Goal: Task Accomplishment & Management: Complete application form

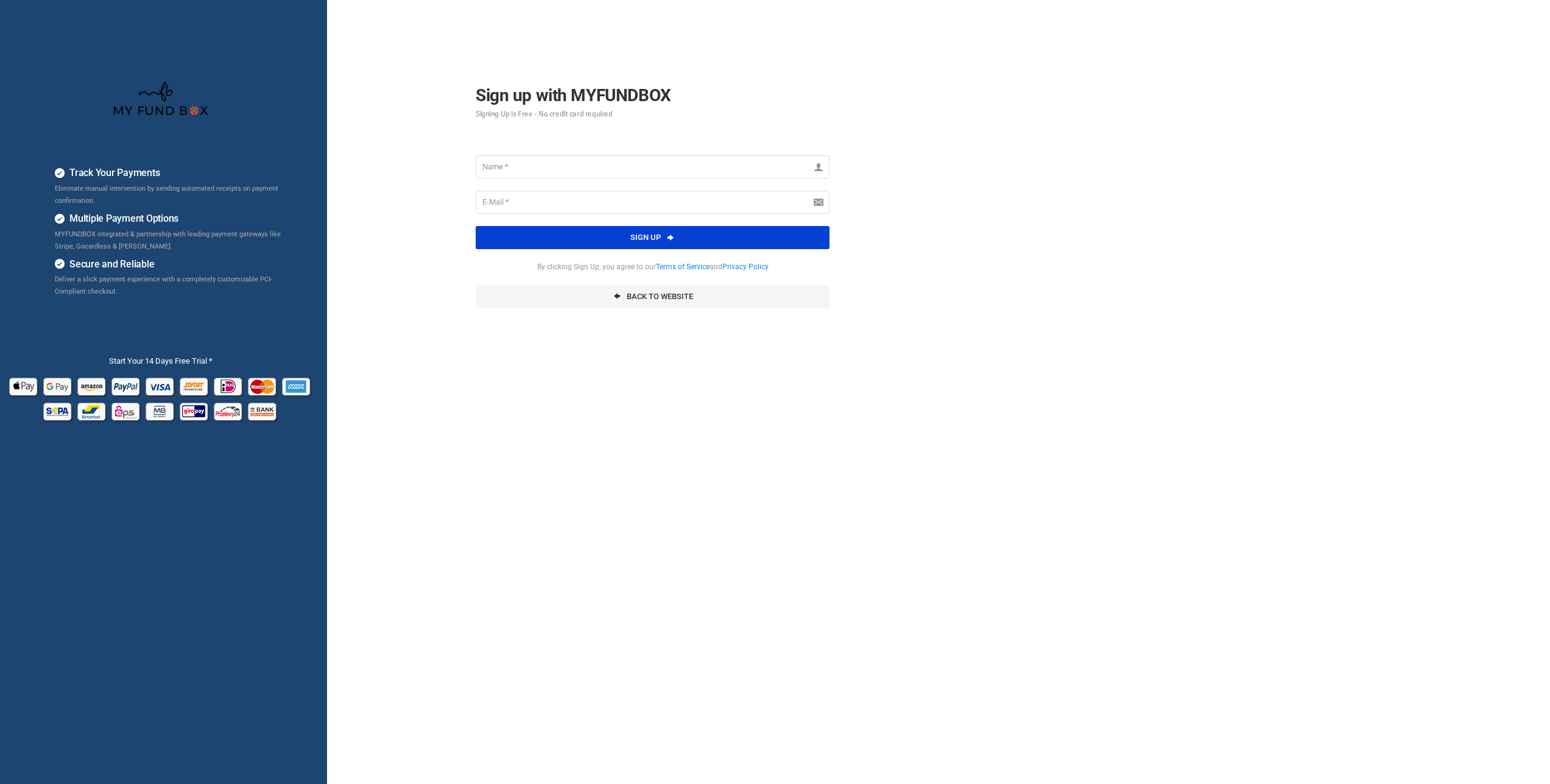
type input "woodlands"
click at [525, 202] on input "email" at bounding box center [652, 202] width 354 height 23
type input "[EMAIL_ADDRESS][DOMAIN_NAME]"
click at [596, 241] on button "Sign up" at bounding box center [652, 237] width 354 height 23
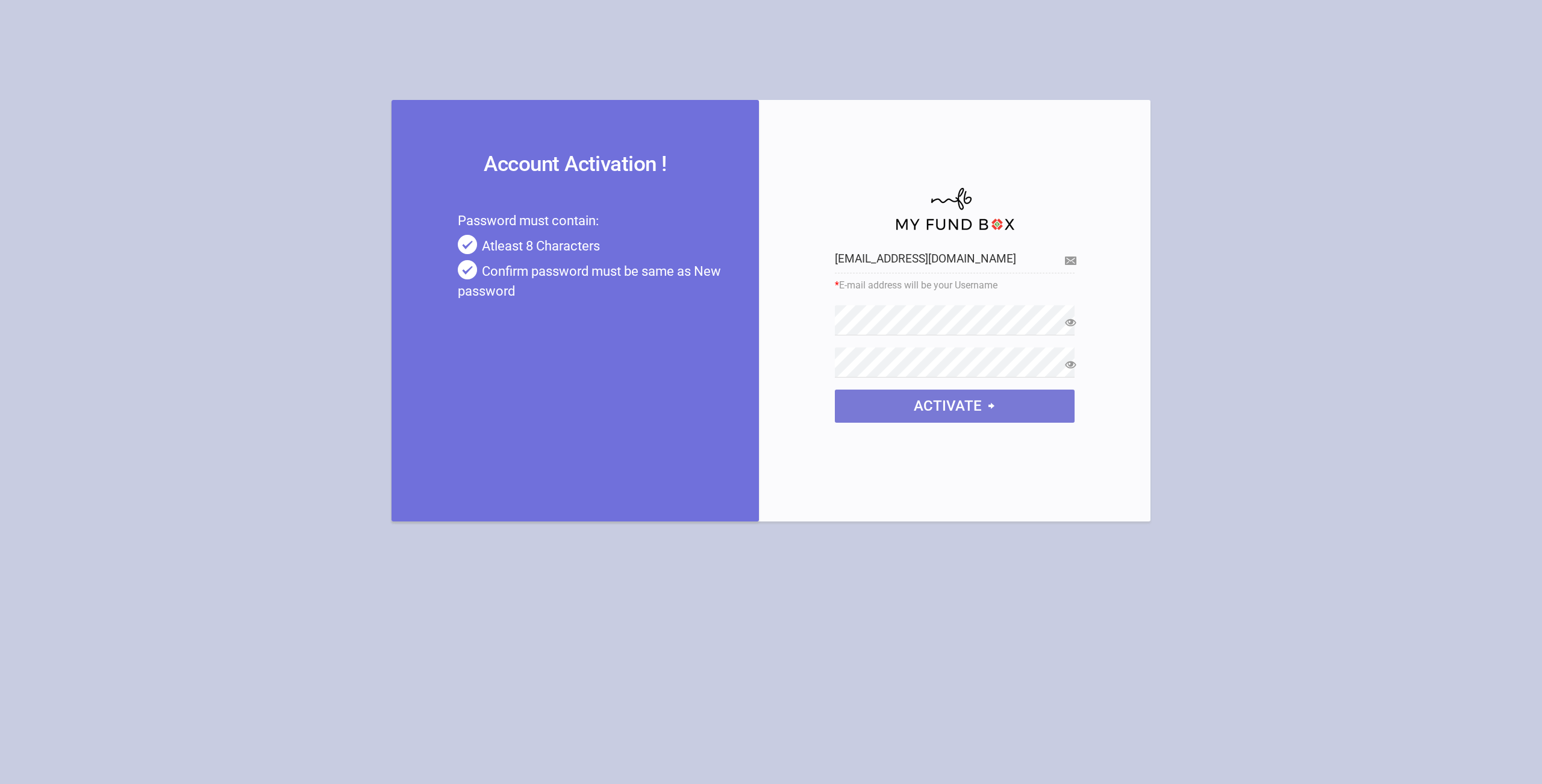
click at [926, 410] on button "Activate" at bounding box center [955, 406] width 240 height 33
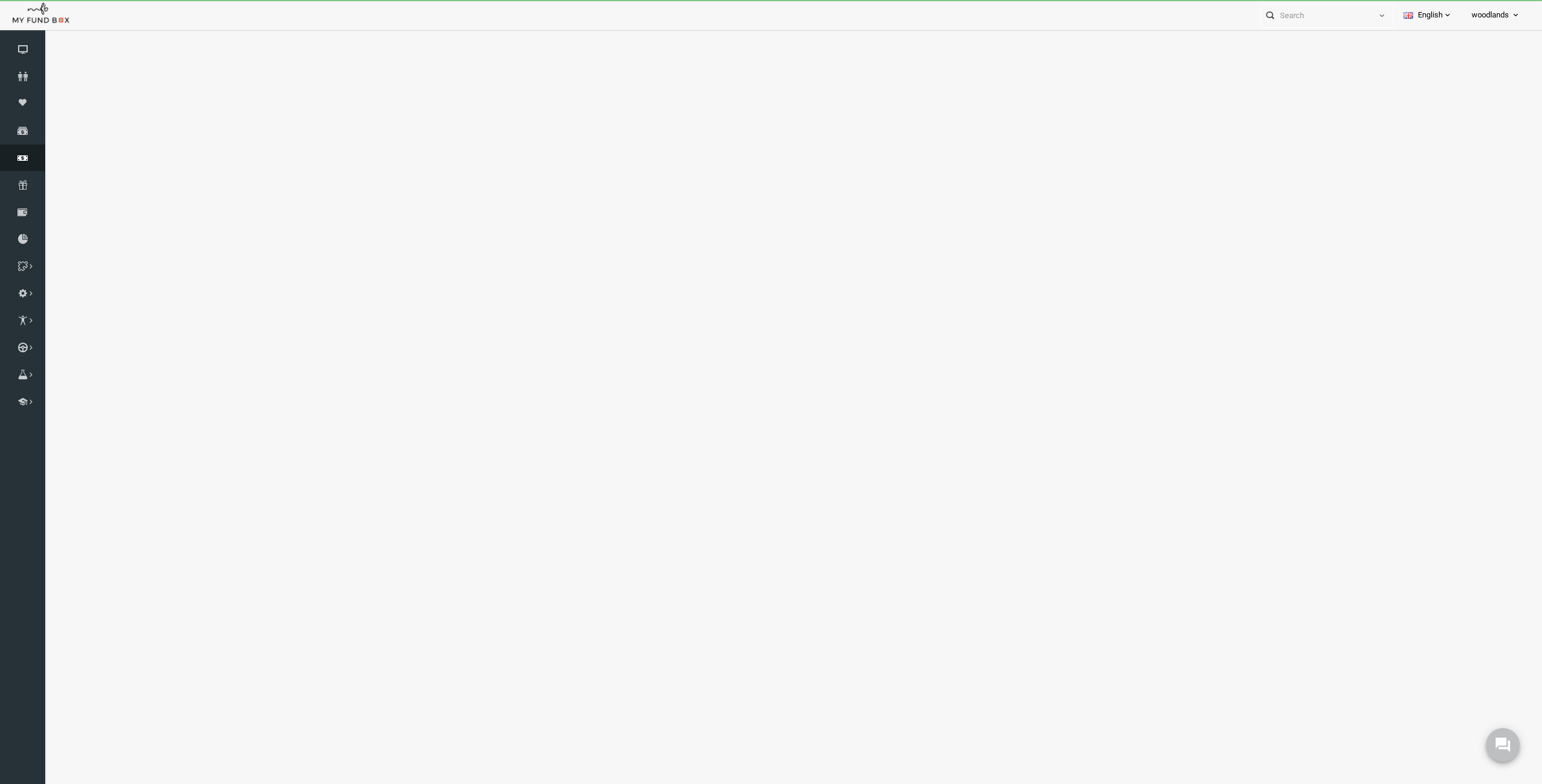
click at [24, 156] on icon at bounding box center [22, 158] width 45 height 10
select select "100"
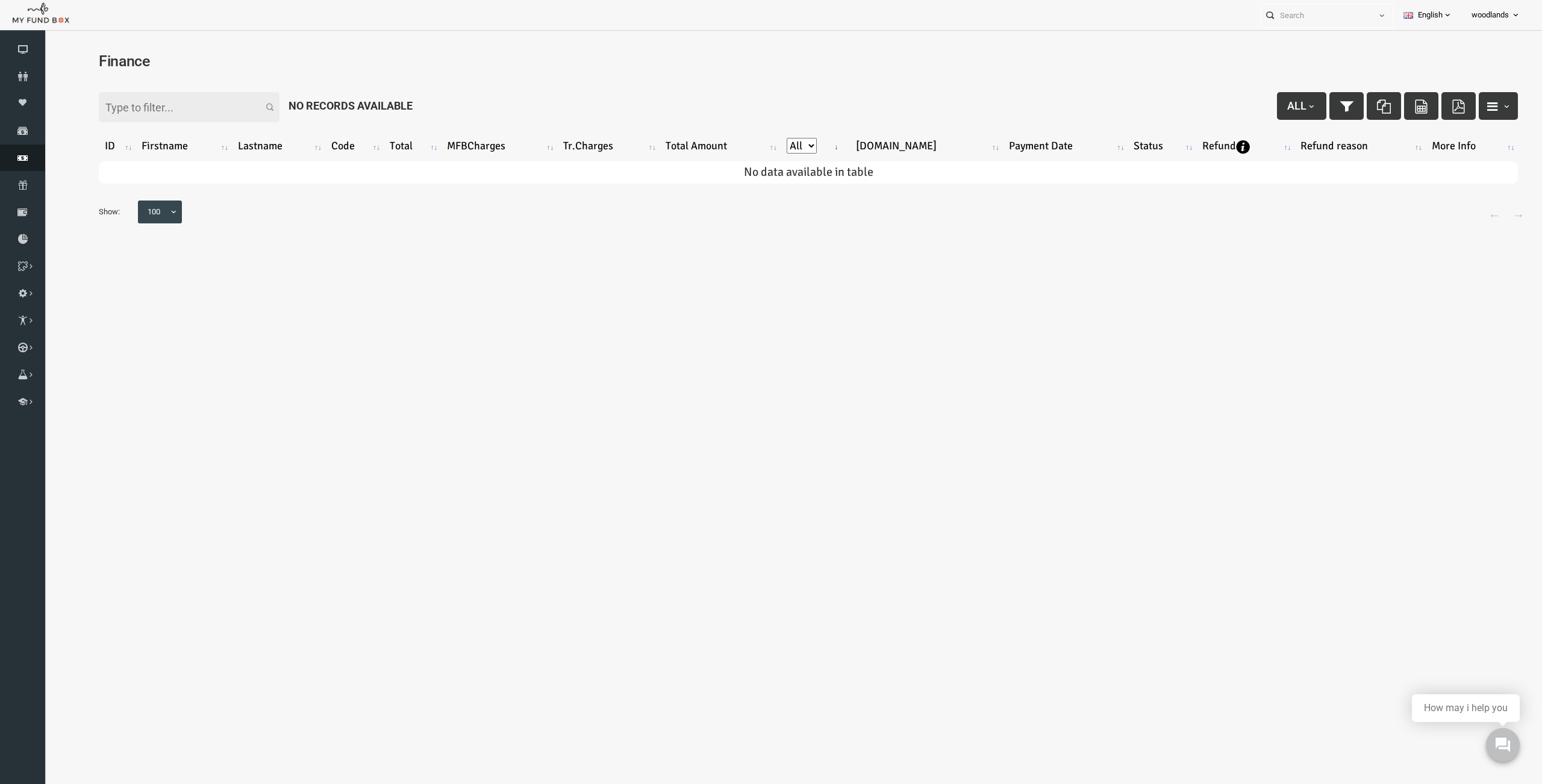
click at [25, 160] on icon at bounding box center [22, 158] width 45 height 10
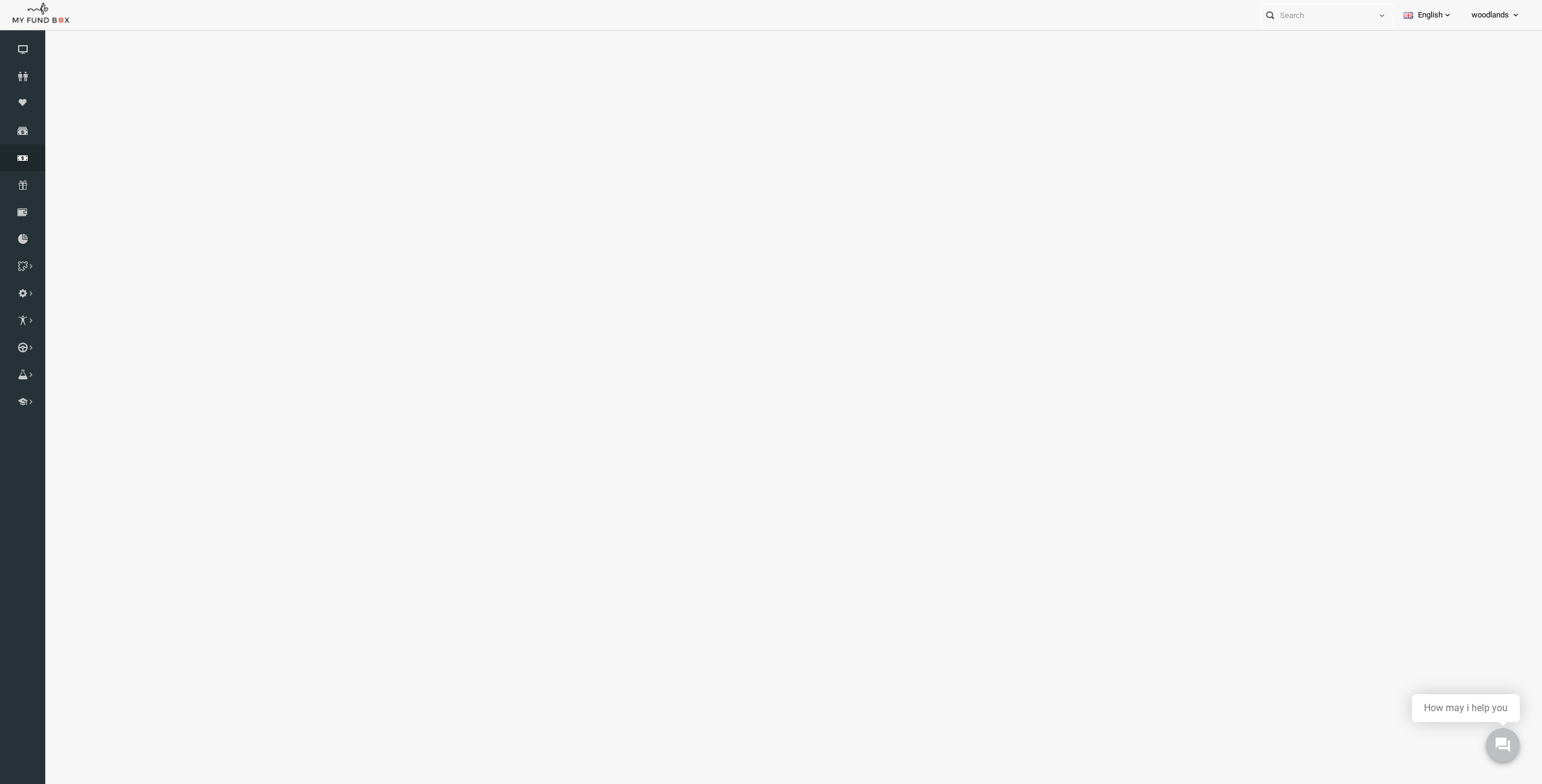
select select "100"
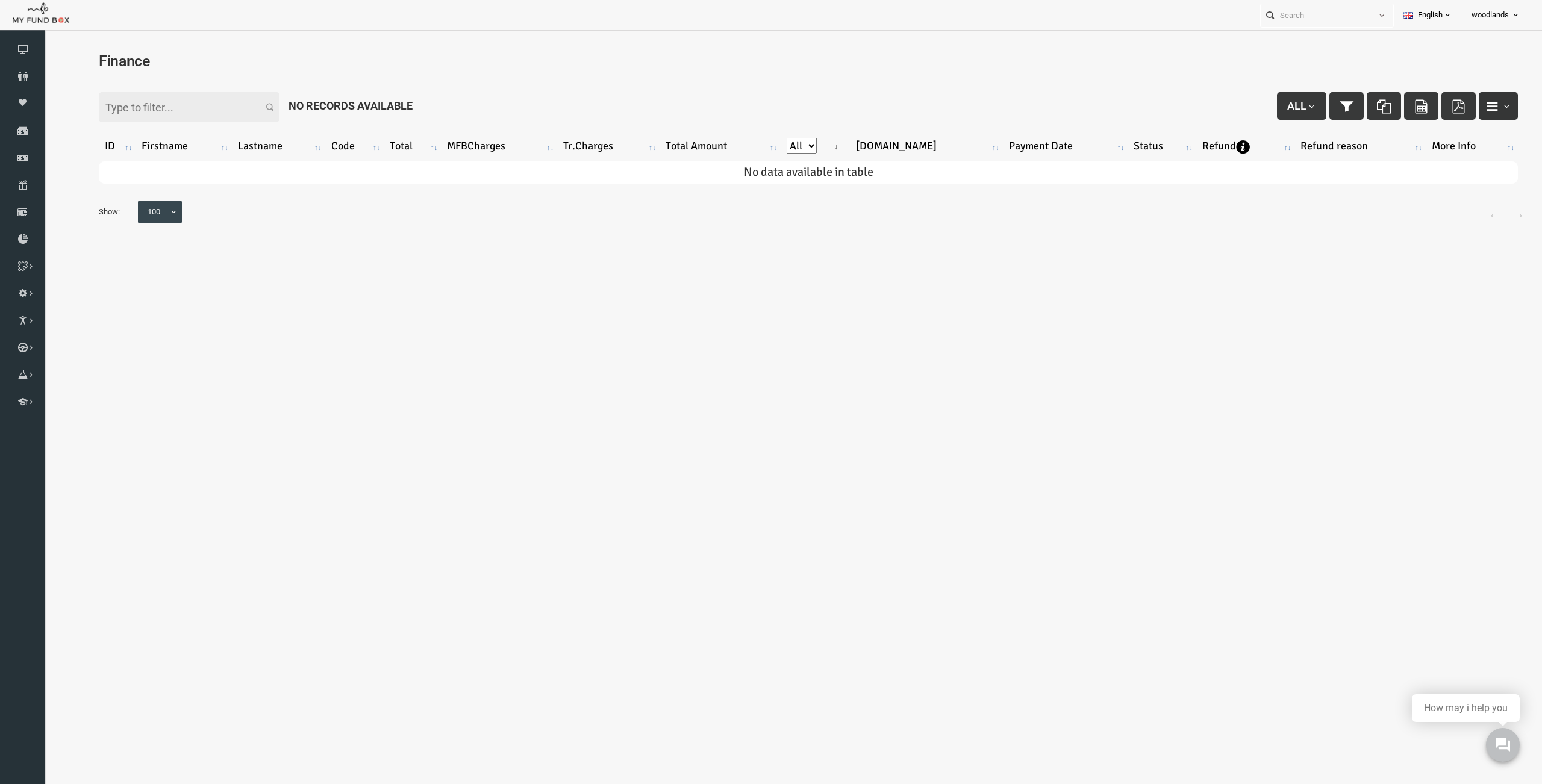
click at [1471, 104] on span "button" at bounding box center [1475, 106] width 10 height 10
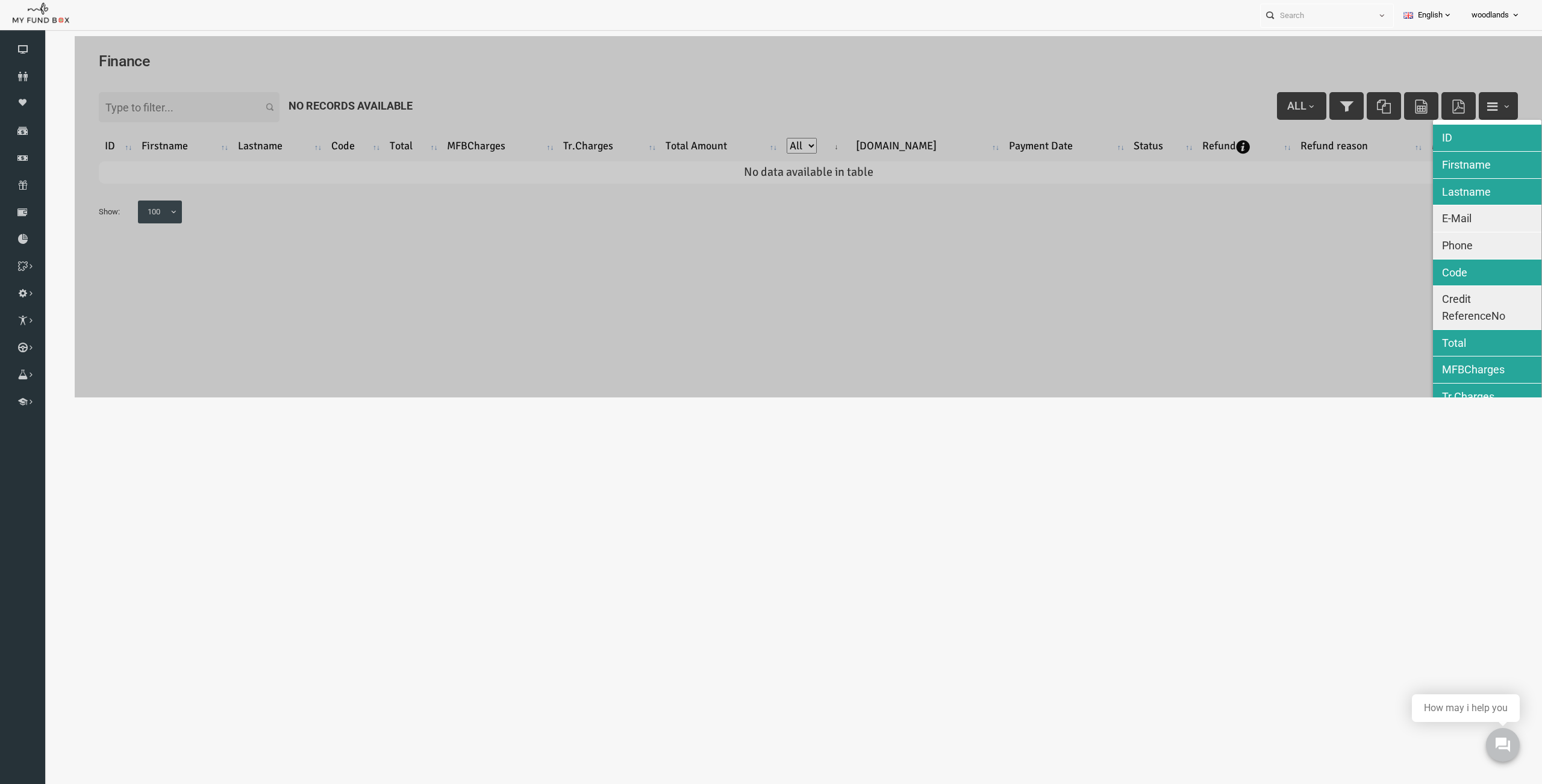
click at [1101, 103] on div at bounding box center [778, 216] width 1468 height 361
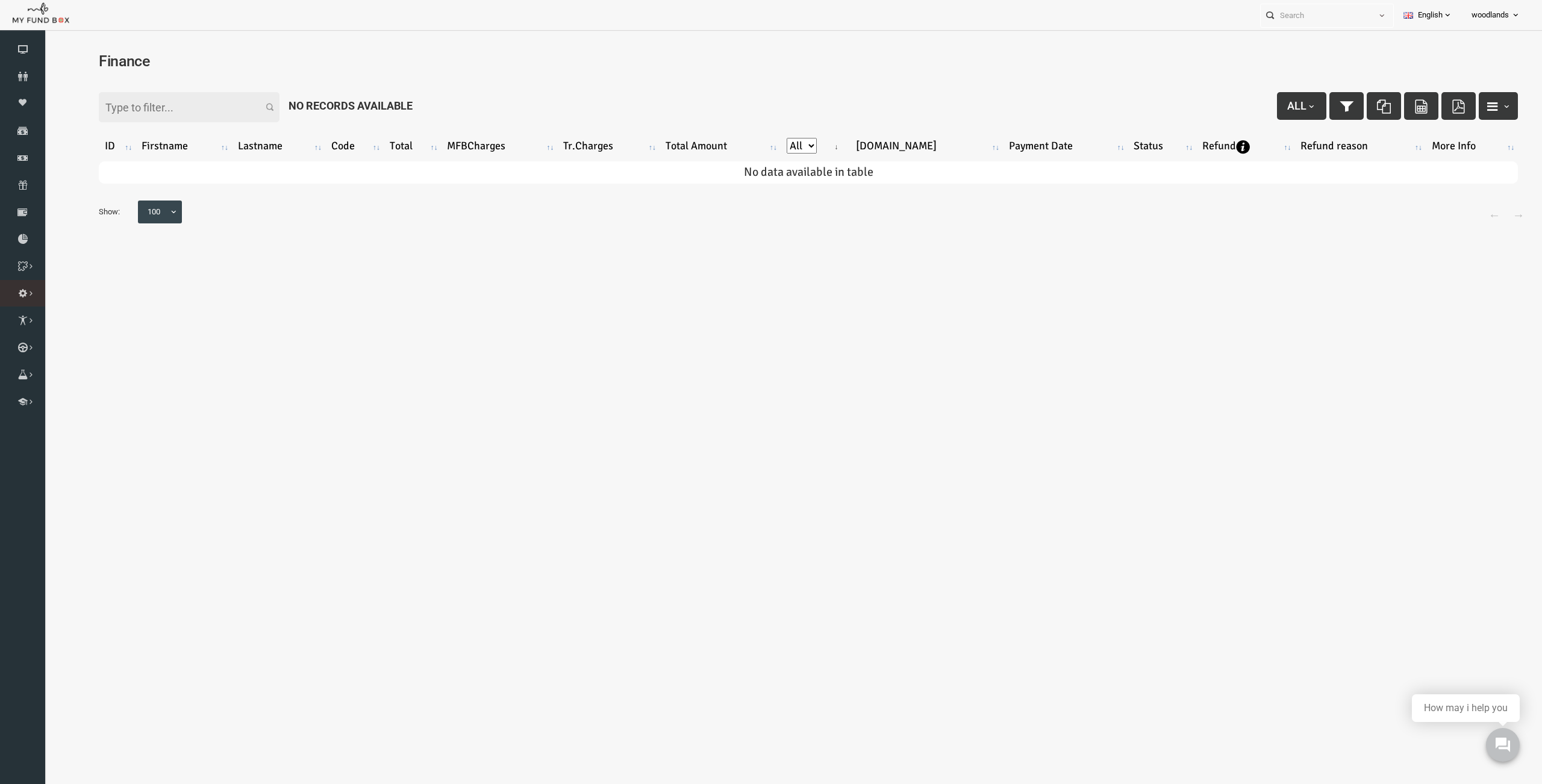
click at [0, 0] on icon at bounding box center [0, 0] width 0 height 0
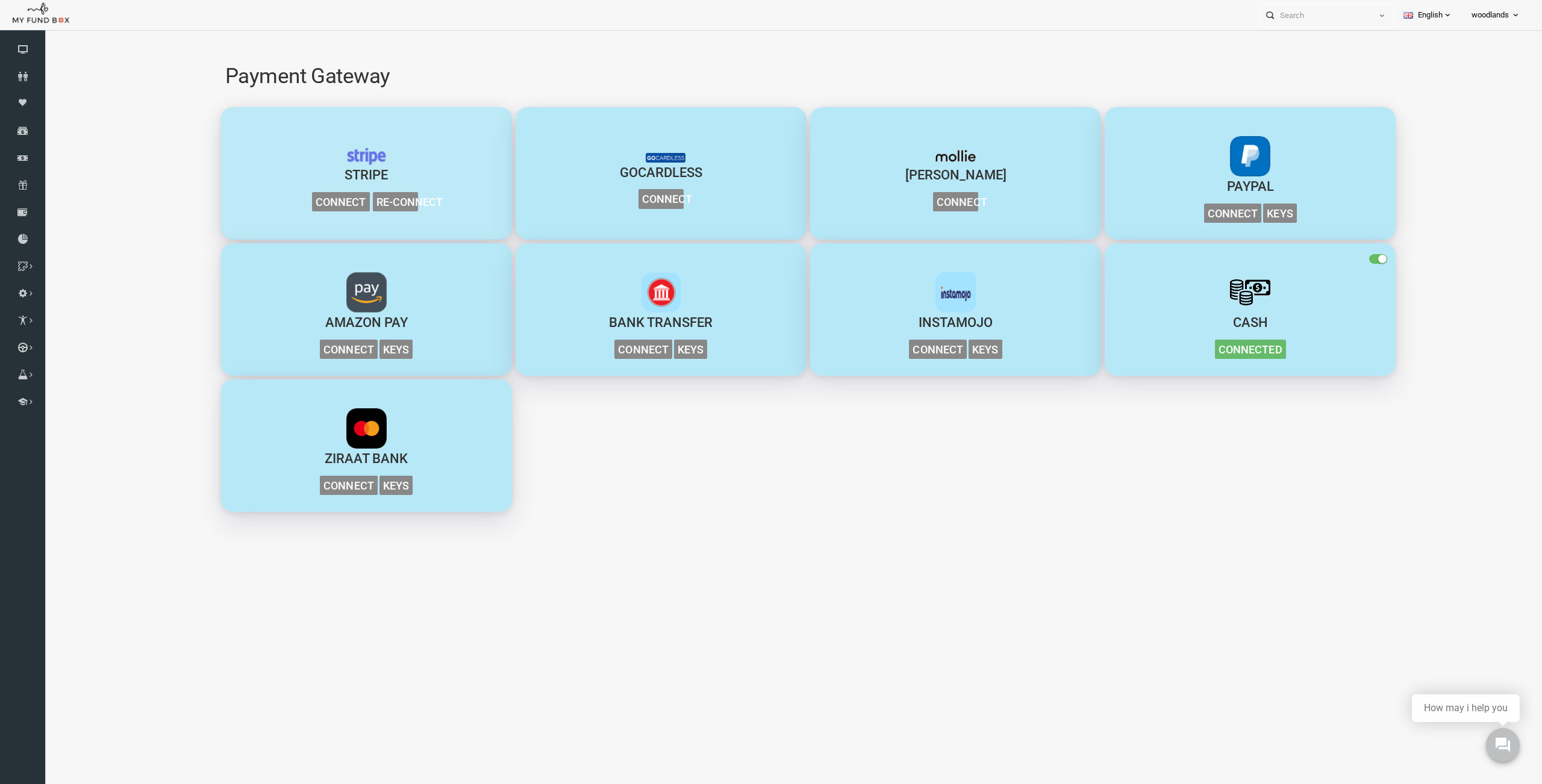
click at [318, 203] on span "Connect" at bounding box center [310, 202] width 58 height 20
